Goal: Information Seeking & Learning: Check status

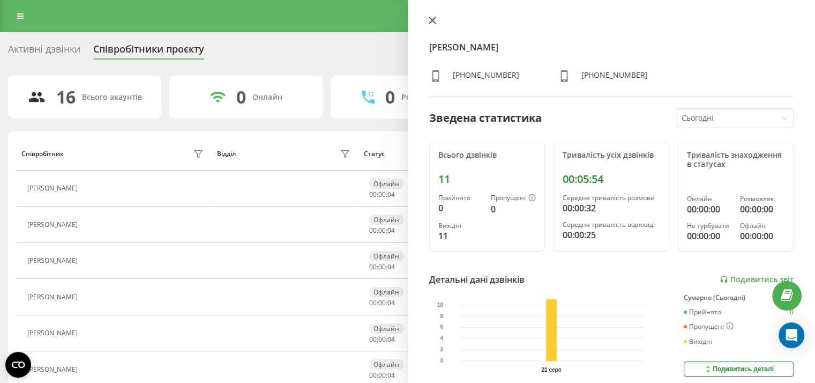
click at [429, 21] on icon at bounding box center [433, 21] width 8 height 8
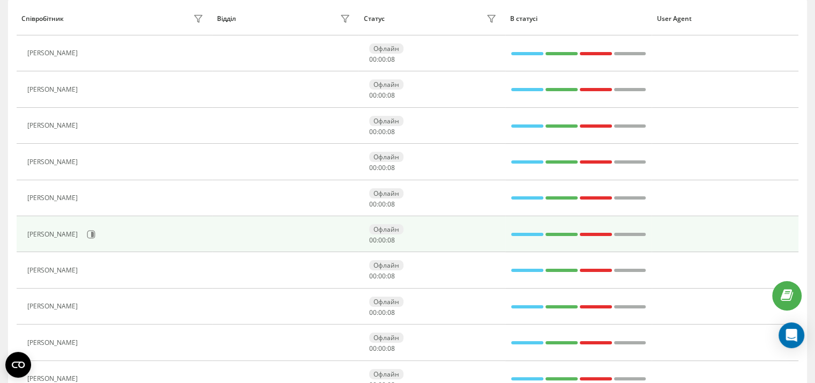
scroll to position [136, 0]
click at [95, 229] on icon at bounding box center [91, 233] width 9 height 9
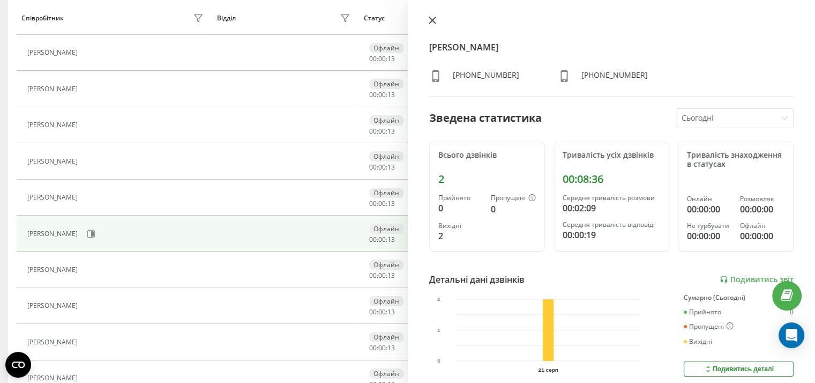
click at [431, 22] on icon at bounding box center [433, 21] width 8 height 8
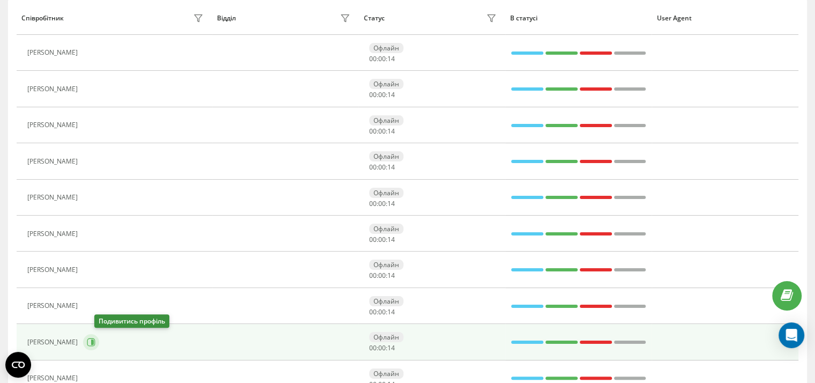
click at [99, 345] on button at bounding box center [91, 342] width 16 height 16
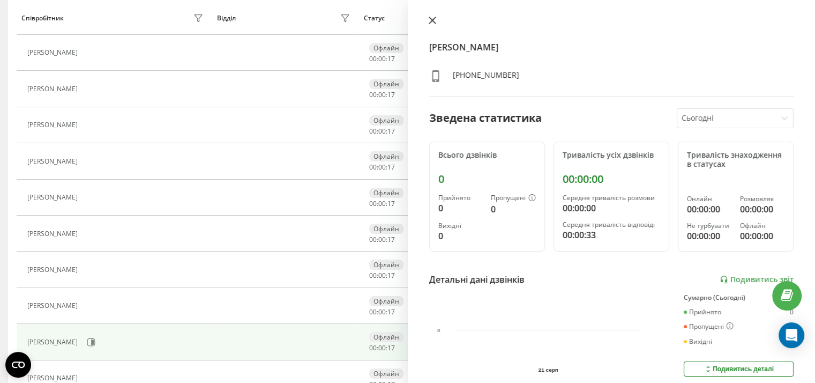
click at [434, 20] on icon at bounding box center [433, 21] width 8 height 8
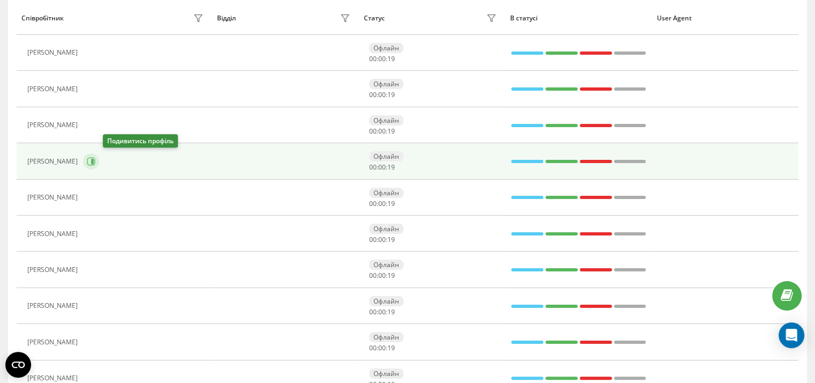
click at [99, 162] on button at bounding box center [91, 161] width 16 height 16
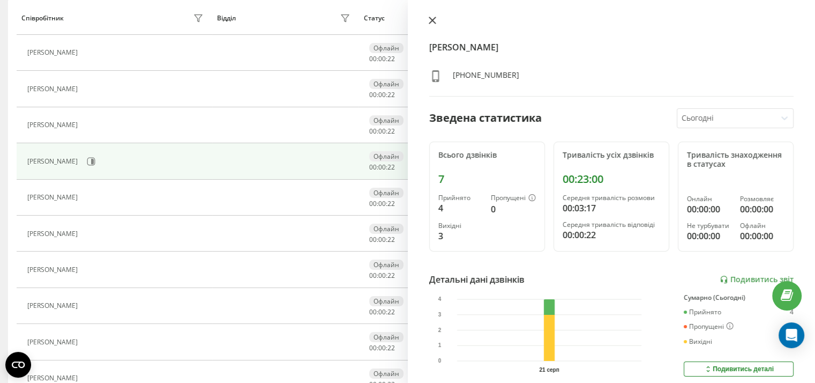
click at [431, 21] on icon at bounding box center [432, 20] width 6 height 6
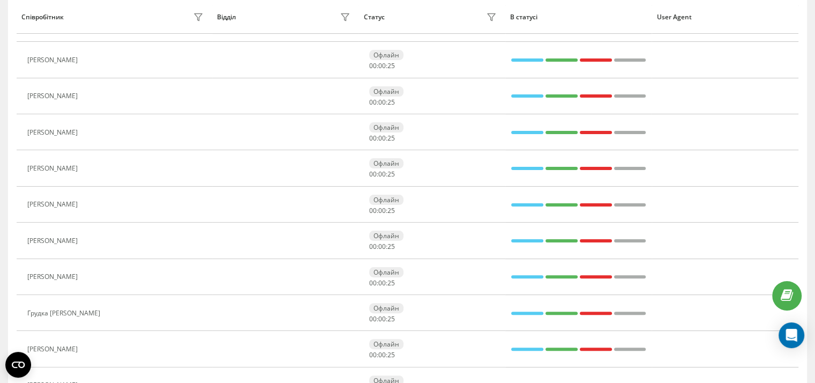
scroll to position [240, 0]
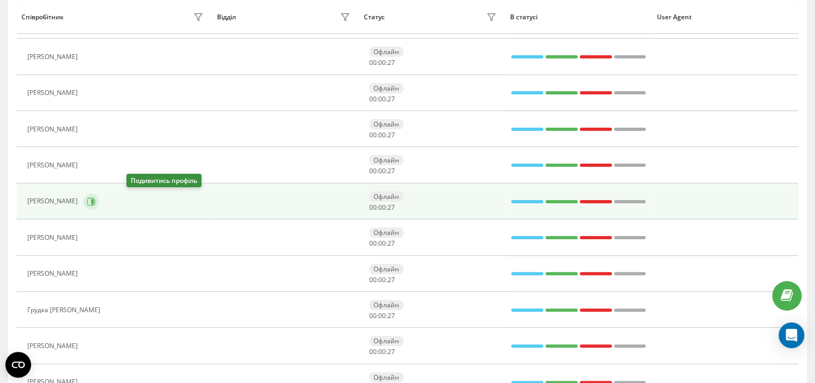
click at [95, 198] on icon at bounding box center [91, 201] width 9 height 9
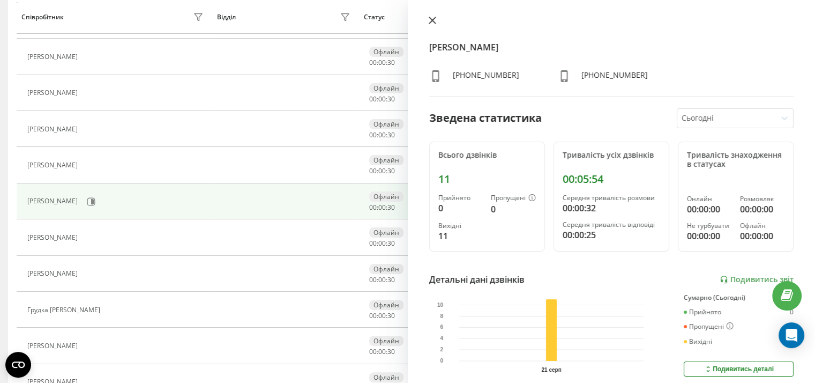
drag, startPoint x: 434, startPoint y: 20, endPoint x: 422, endPoint y: 29, distance: 14.8
click at [434, 19] on icon at bounding box center [433, 21] width 8 height 8
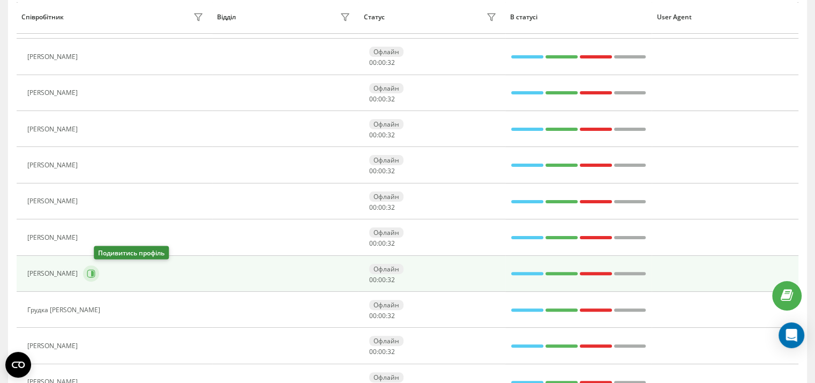
click at [95, 276] on icon at bounding box center [91, 274] width 8 height 8
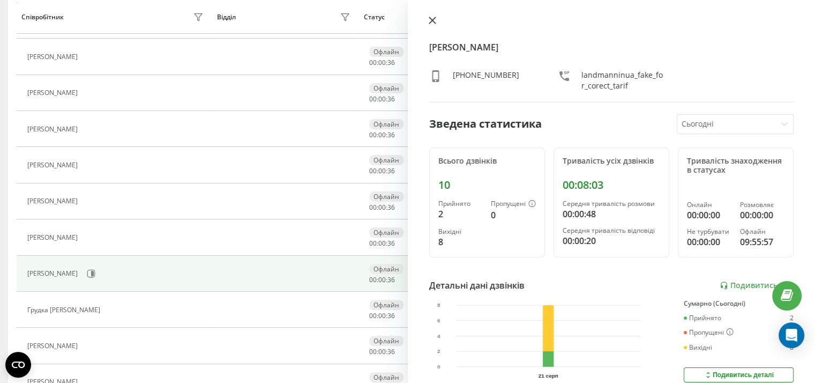
click at [429, 21] on icon at bounding box center [433, 21] width 8 height 8
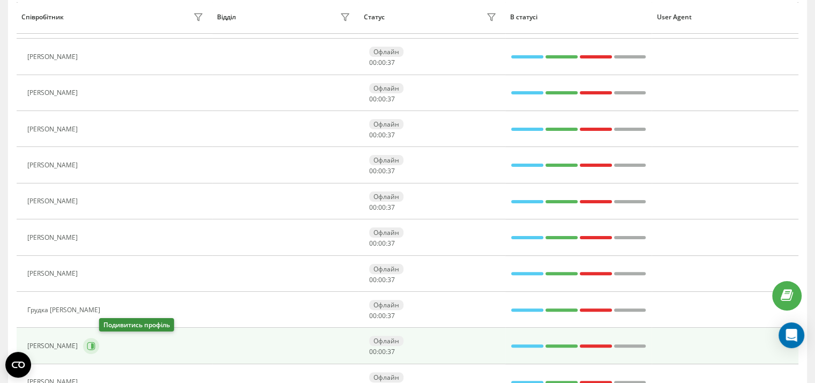
click at [95, 342] on icon at bounding box center [91, 346] width 8 height 8
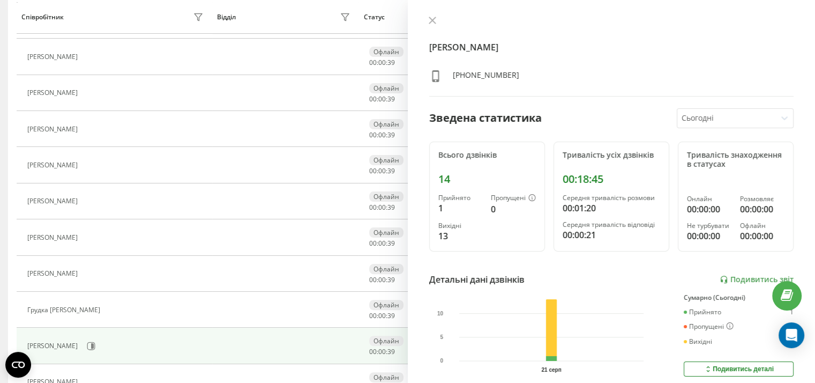
click at [430, 23] on icon at bounding box center [433, 21] width 8 height 8
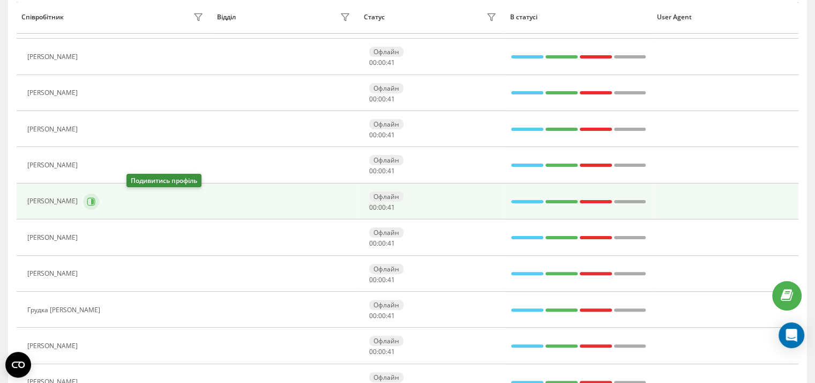
click at [95, 199] on icon at bounding box center [91, 201] width 9 height 9
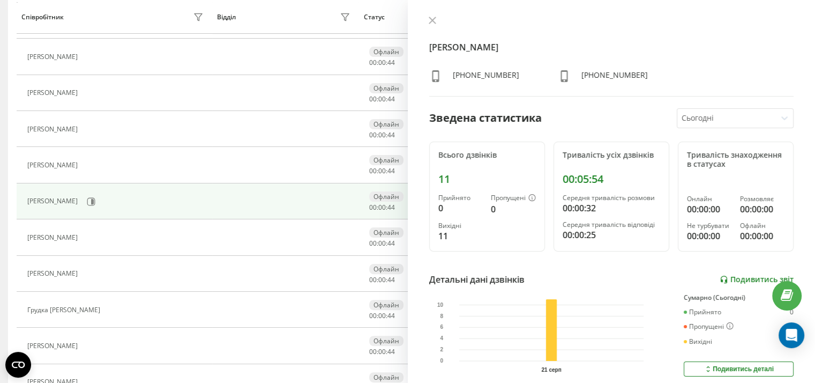
click at [730, 278] on link "Подивитись звіт" at bounding box center [757, 279] width 74 height 9
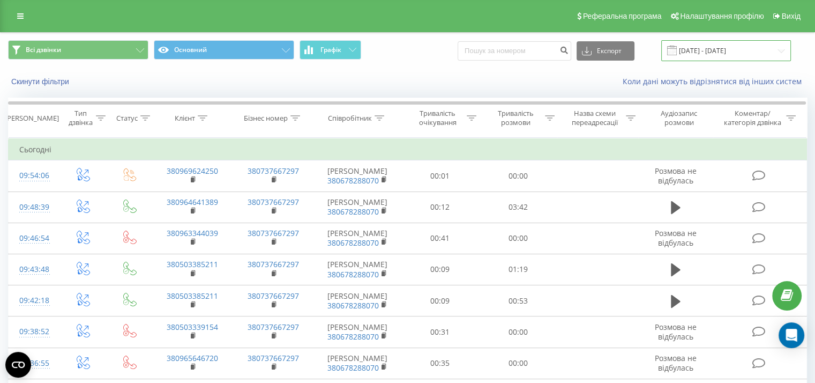
click at [723, 51] on input "[DATE] - [DATE]" at bounding box center [726, 50] width 130 height 21
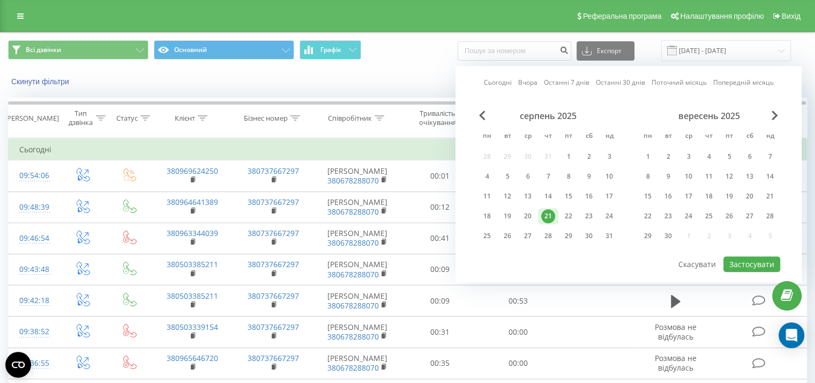
click at [495, 83] on link "Сьогодні" at bounding box center [498, 83] width 28 height 10
click at [750, 258] on button "Застосувати" at bounding box center [752, 264] width 57 height 16
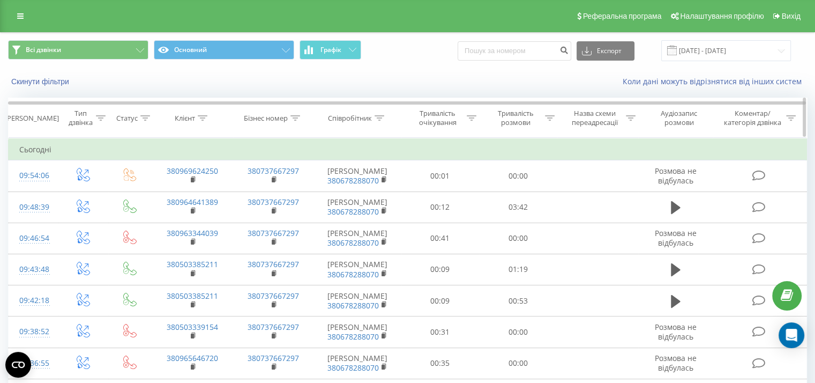
click at [546, 118] on icon at bounding box center [550, 117] width 10 height 5
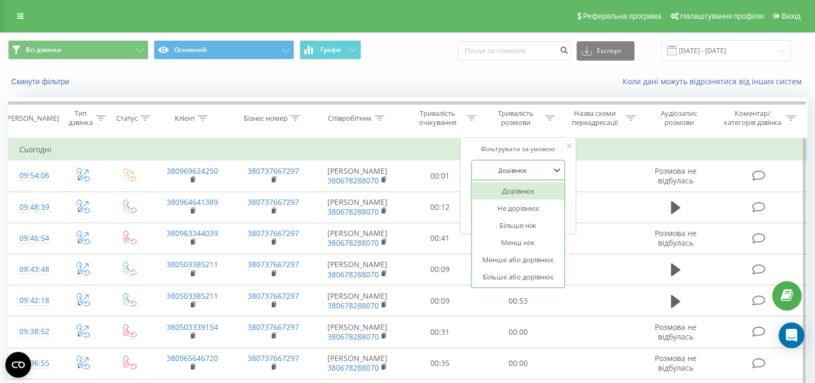
click at [536, 171] on div at bounding box center [512, 170] width 76 height 10
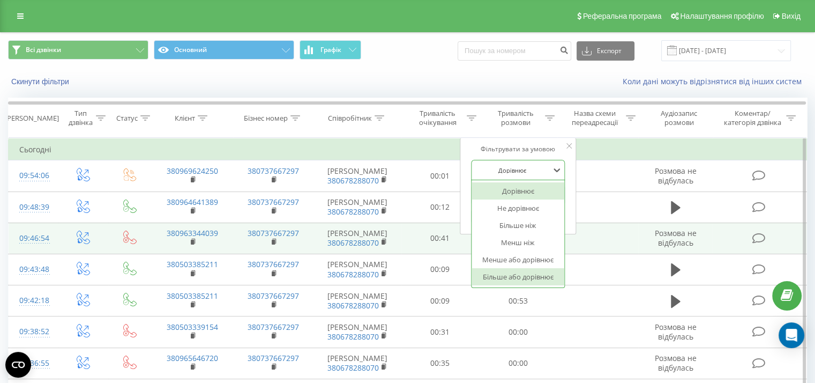
drag, startPoint x: 521, startPoint y: 278, endPoint x: 519, endPoint y: 261, distance: 16.8
click at [521, 278] on div "Більше або дорівнює" at bounding box center [518, 276] width 93 height 17
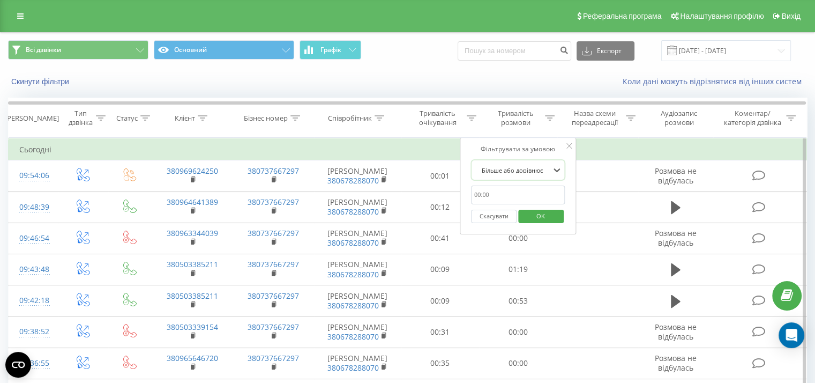
click at [504, 195] on input "text" at bounding box center [518, 194] width 94 height 19
type input "0050"
click at [548, 216] on span "OK" at bounding box center [541, 215] width 30 height 17
